Goal: Find specific page/section

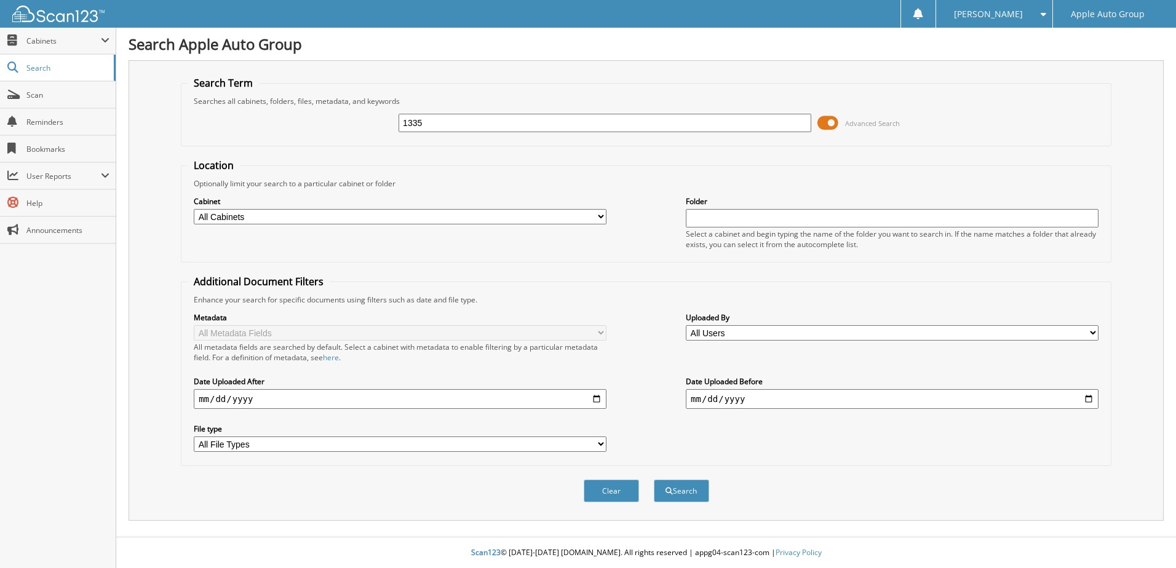
type input "1335"
click at [654, 480] on button "Search" at bounding box center [681, 491] width 55 height 23
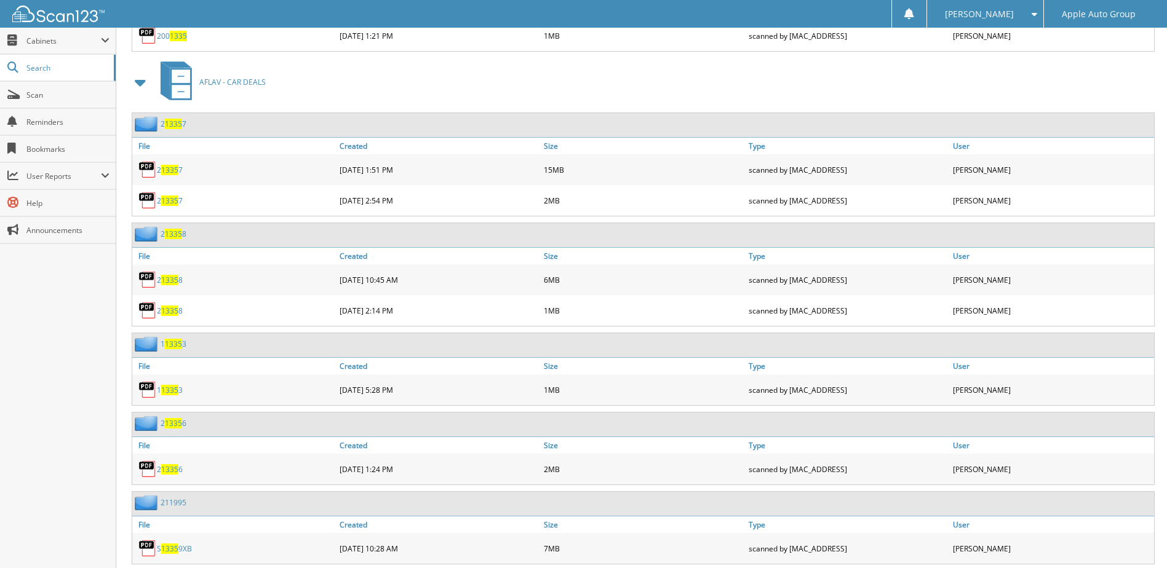
scroll to position [2091, 0]
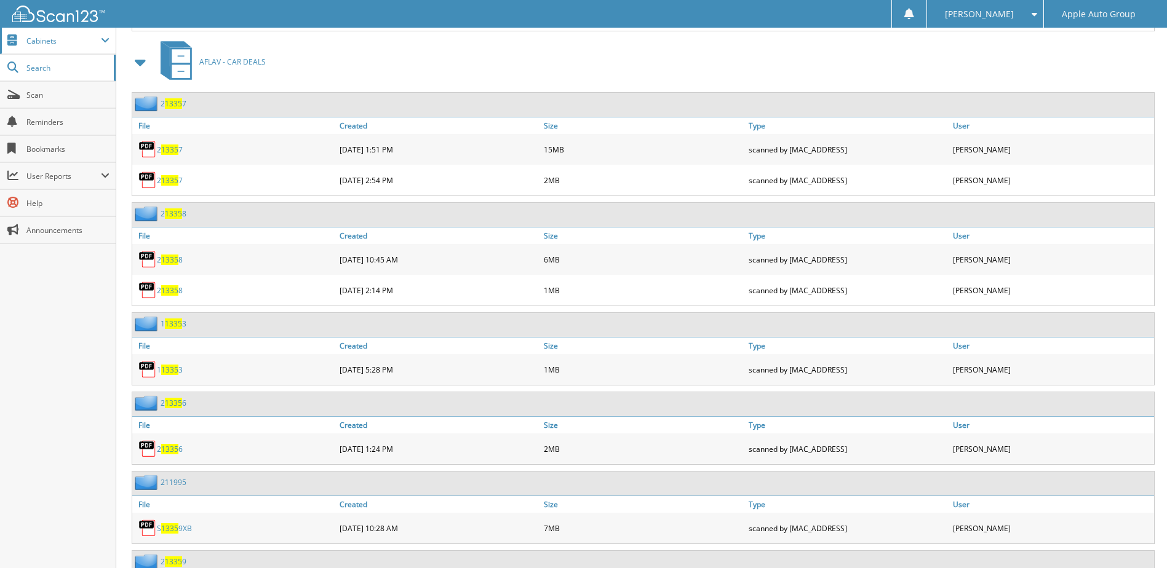
click at [75, 45] on span "Cabinets" at bounding box center [63, 41] width 74 height 10
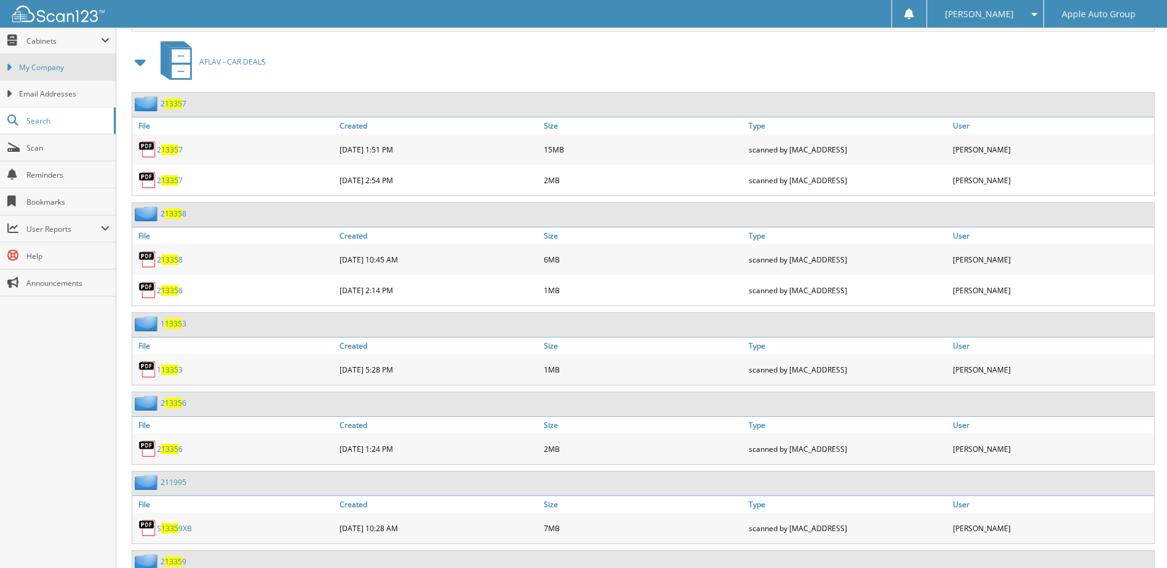
click at [58, 73] on span "My Company" at bounding box center [64, 67] width 90 height 11
